Goal: Task Accomplishment & Management: Manage account settings

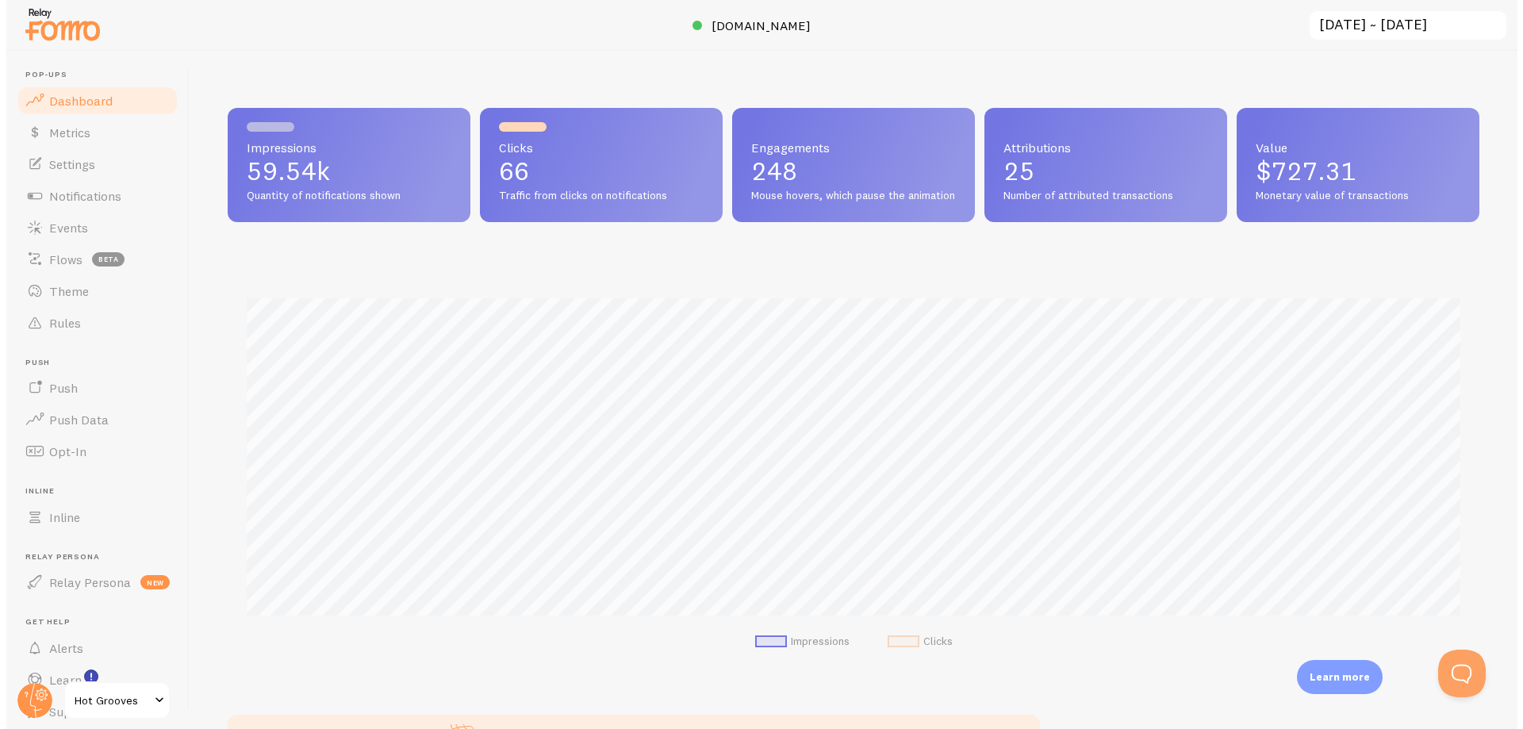
scroll to position [416, 1251]
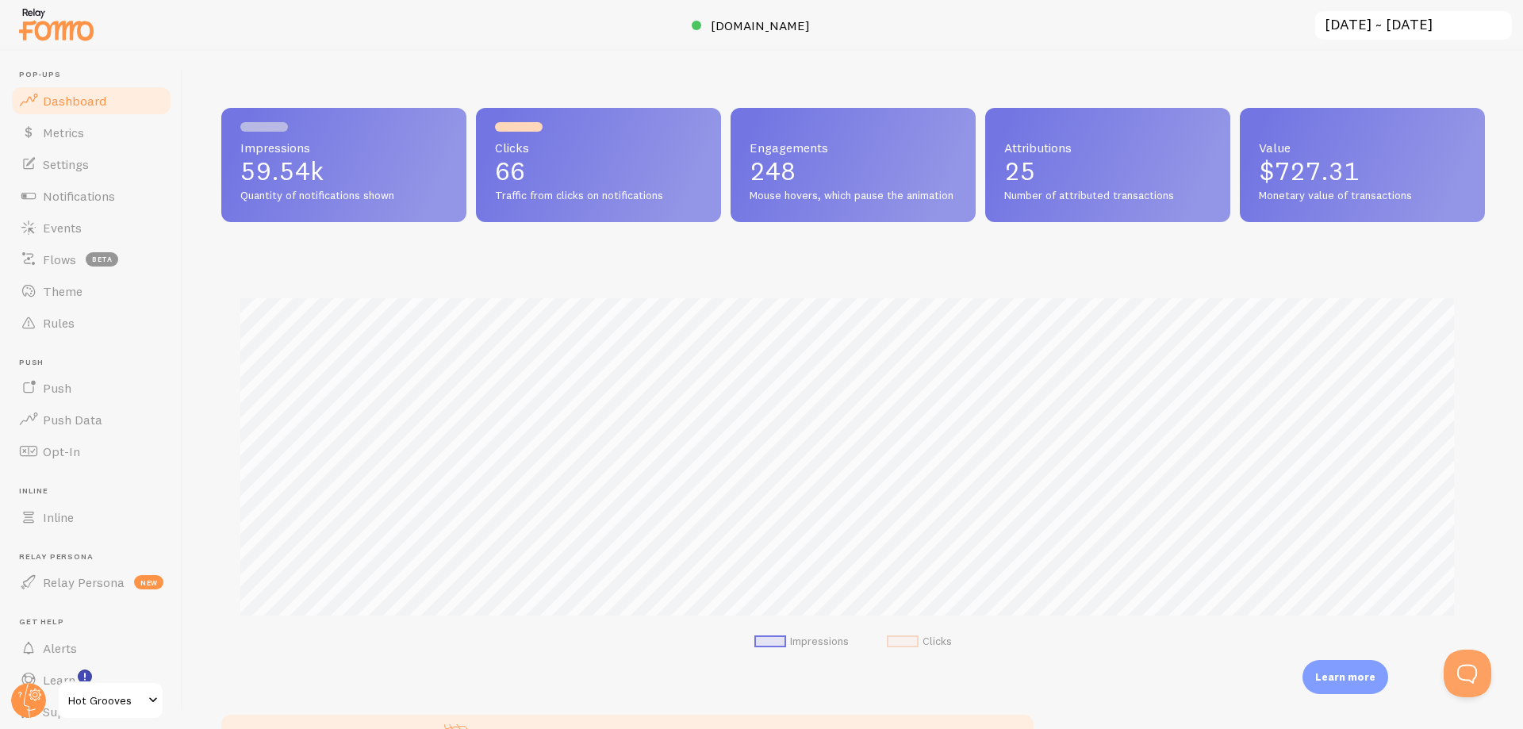
click at [1404, 24] on input "[DATE] ~ [DATE]" at bounding box center [1413, 26] width 200 height 33
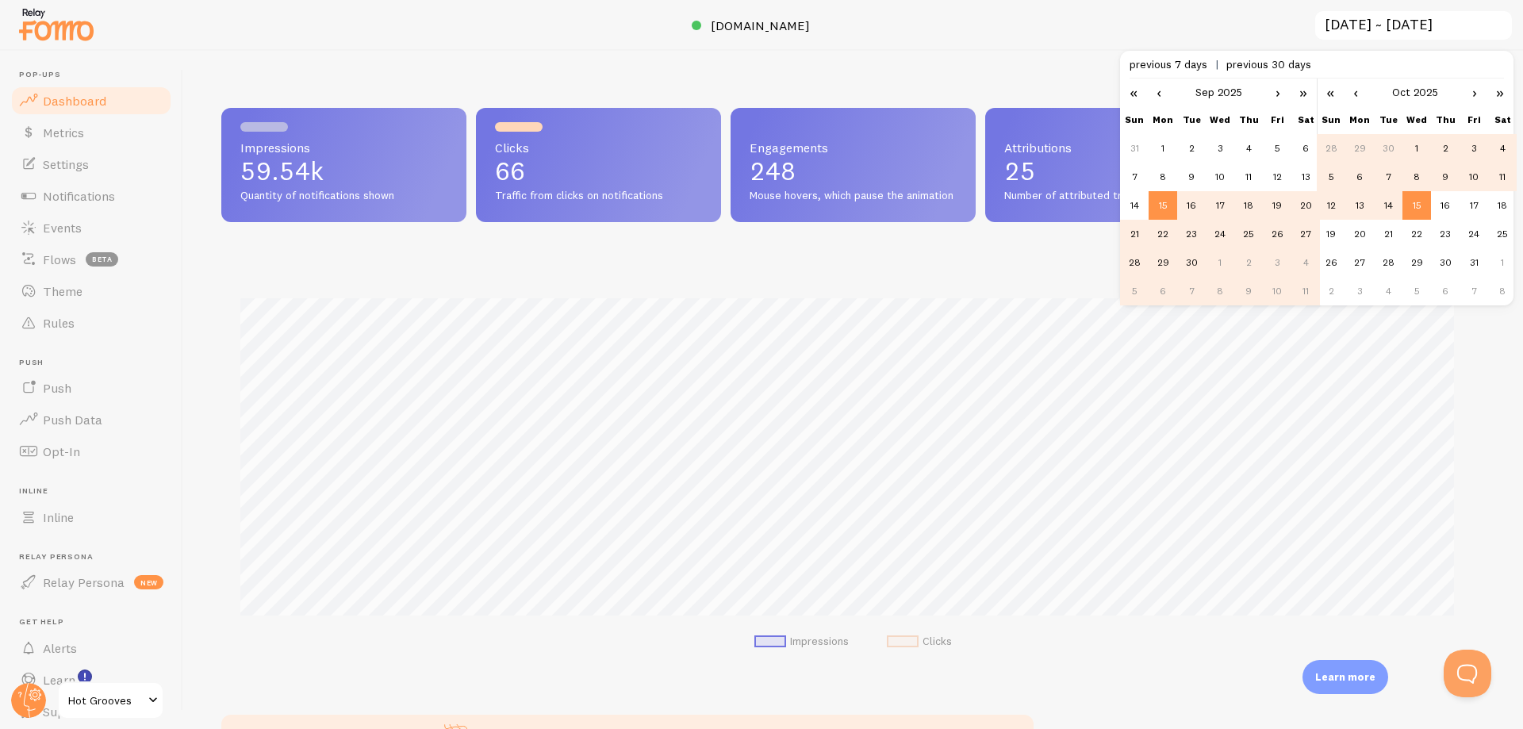
click at [1411, 148] on td "1" at bounding box center [1416, 148] width 29 height 29
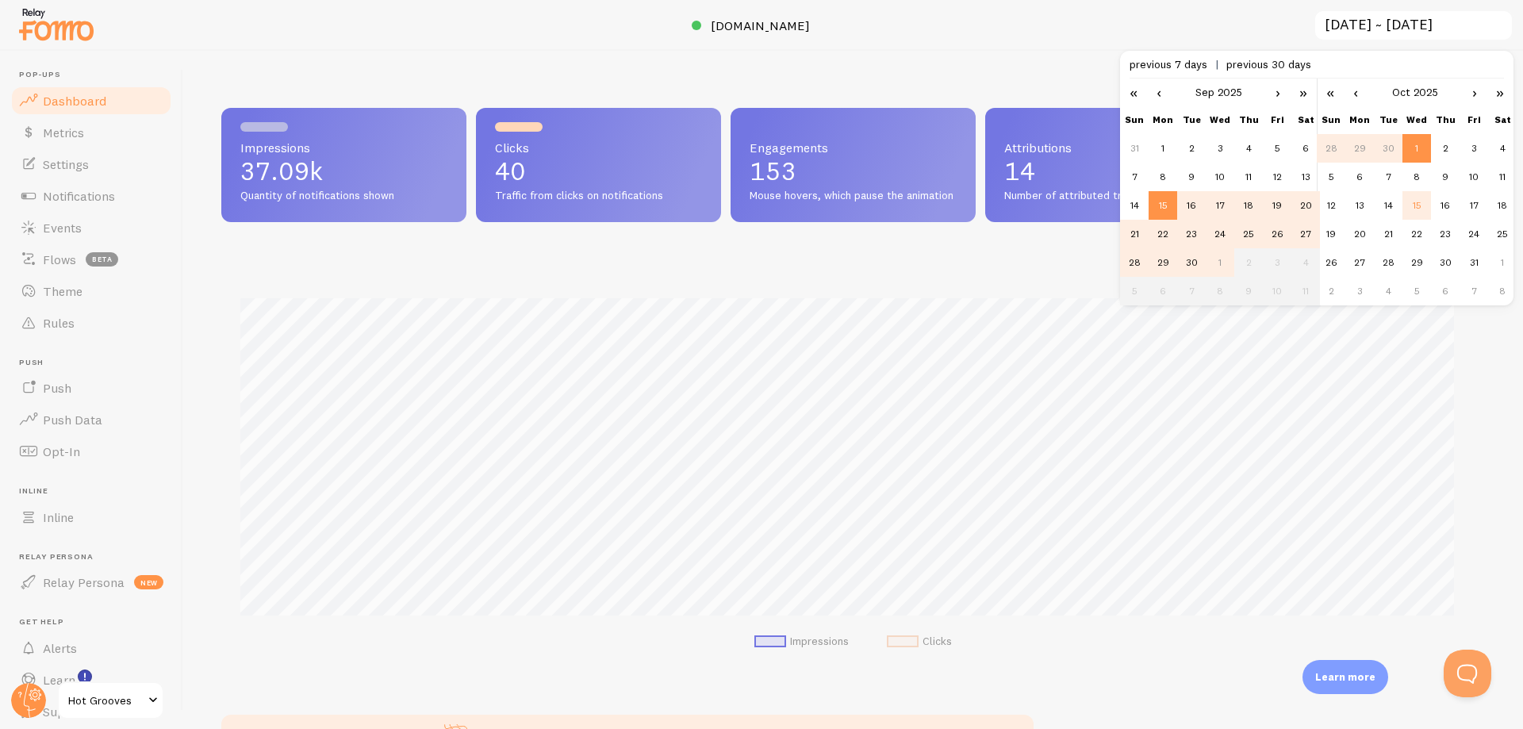
click at [1416, 201] on td "15" at bounding box center [1416, 205] width 29 height 29
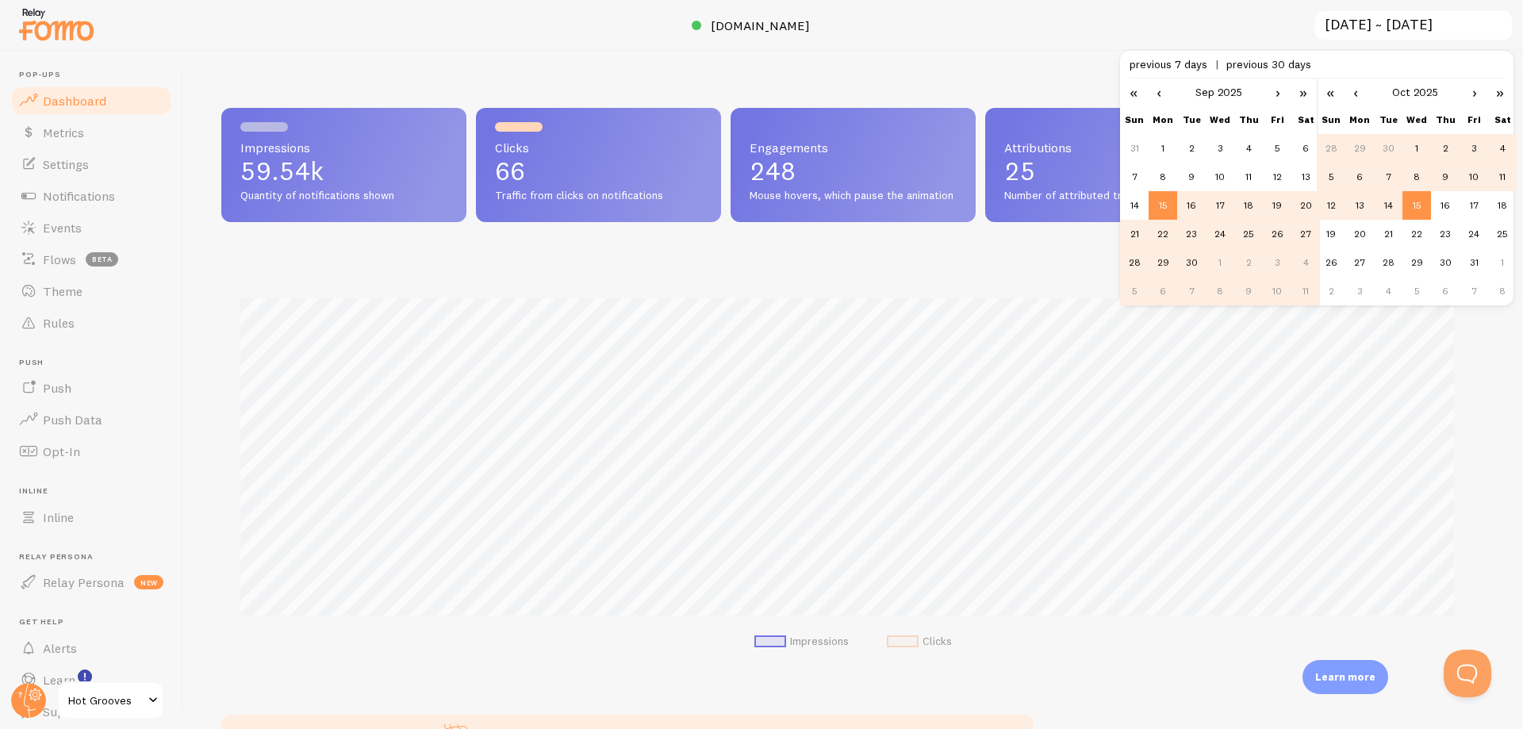
click at [1418, 147] on td "1" at bounding box center [1416, 148] width 29 height 29
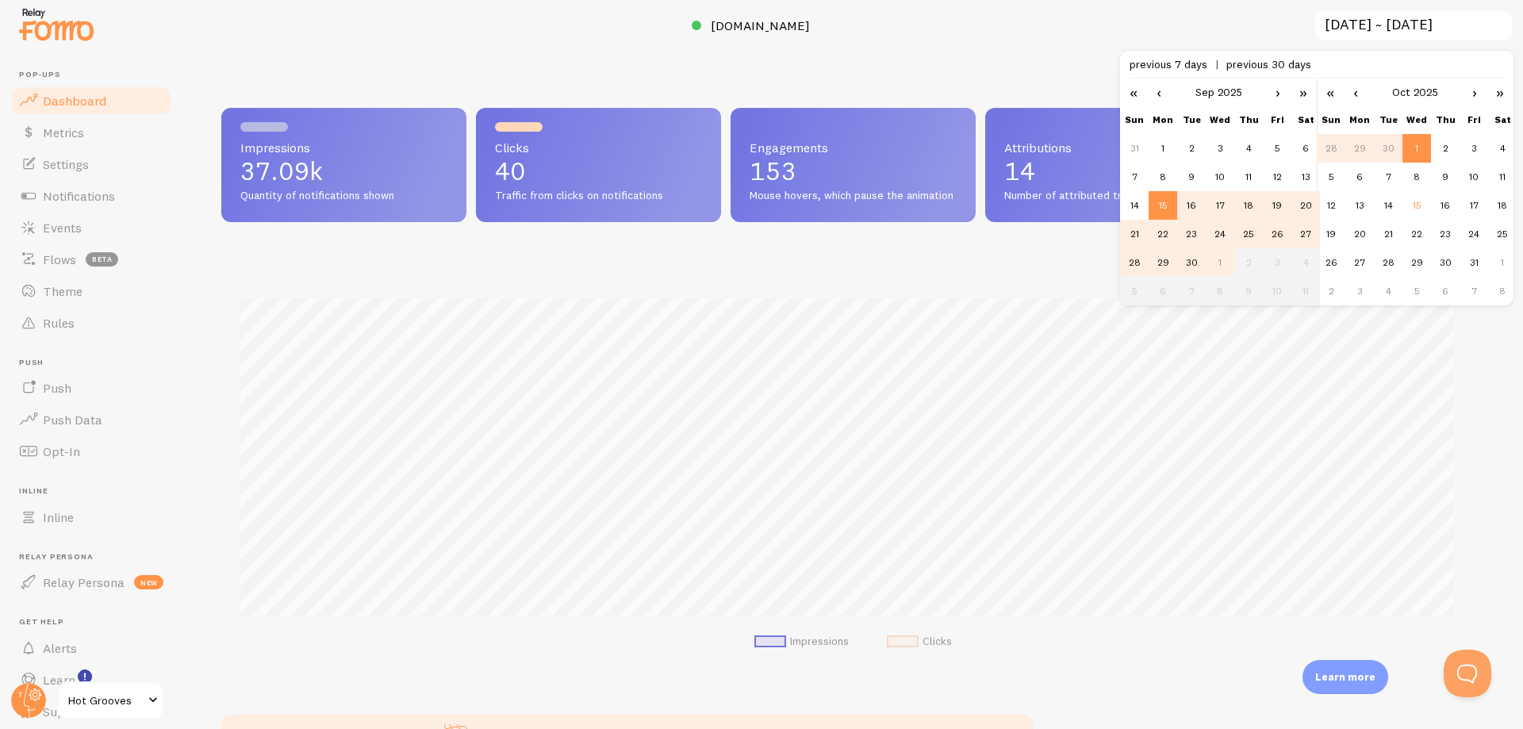
click at [1273, 92] on link "›" at bounding box center [1278, 92] width 24 height 27
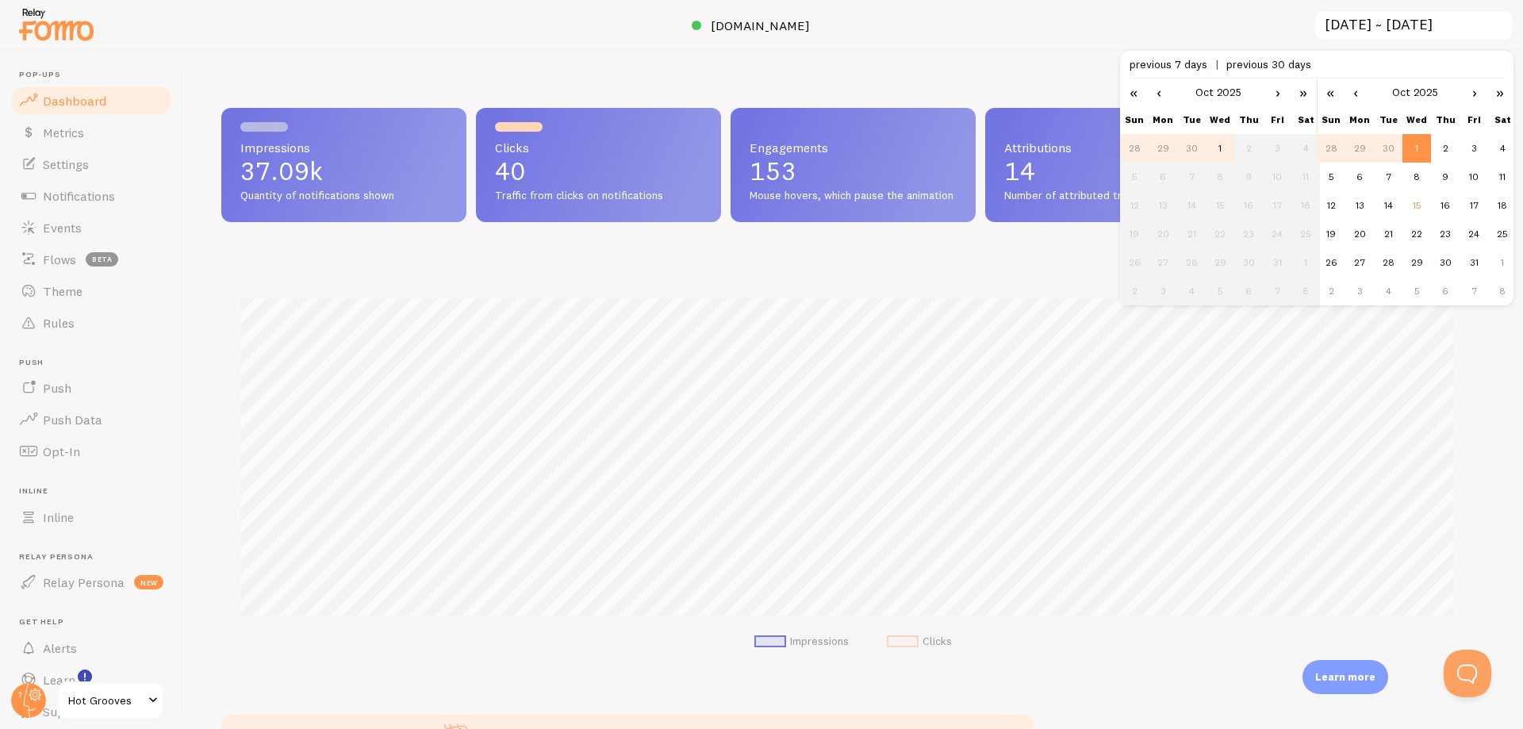
click at [1213, 148] on td "1" at bounding box center [1219, 148] width 29 height 29
click at [1419, 209] on td "15" at bounding box center [1416, 205] width 29 height 29
type input "[DATE] ~ [DATE]"
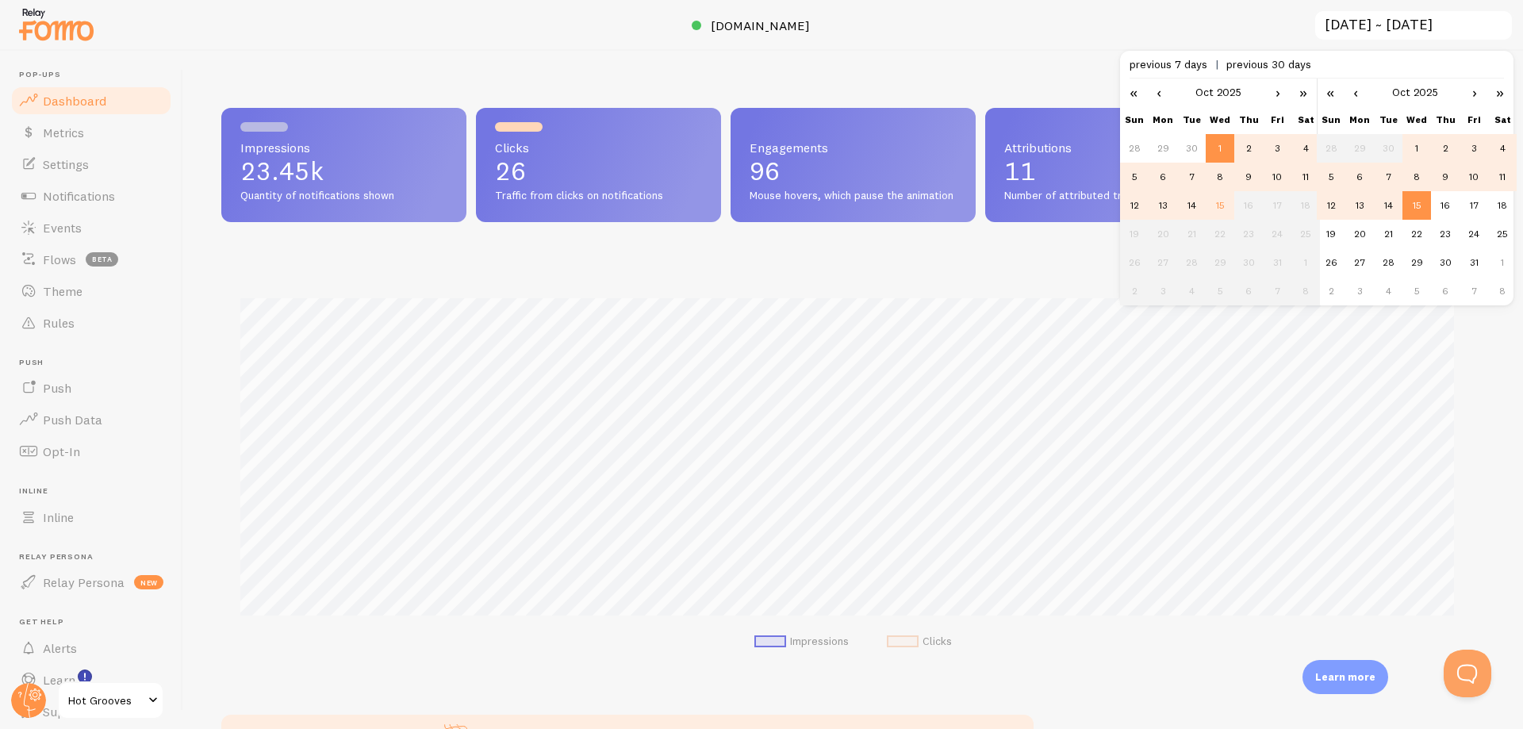
click at [884, 34] on div at bounding box center [761, 25] width 1523 height 51
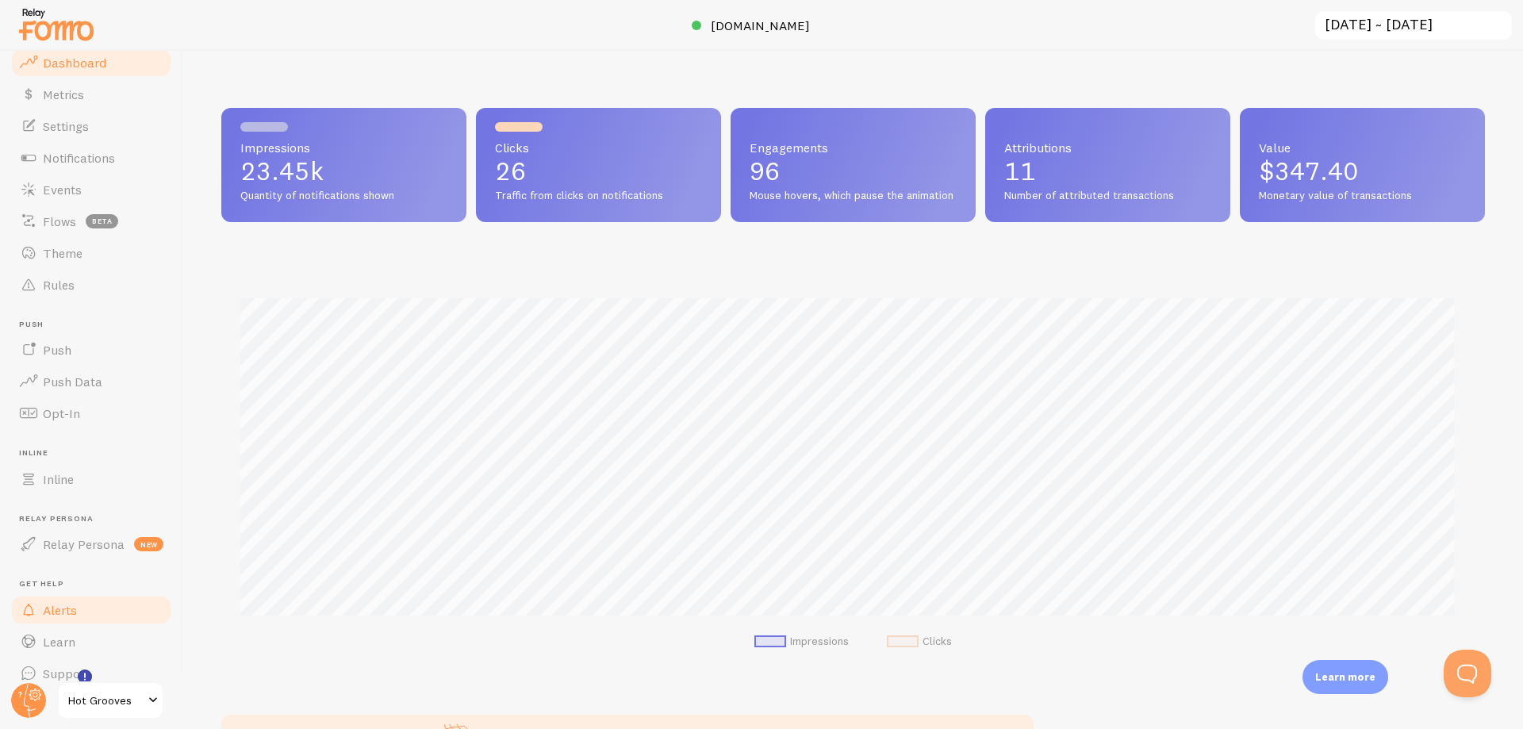
scroll to position [56, 0]
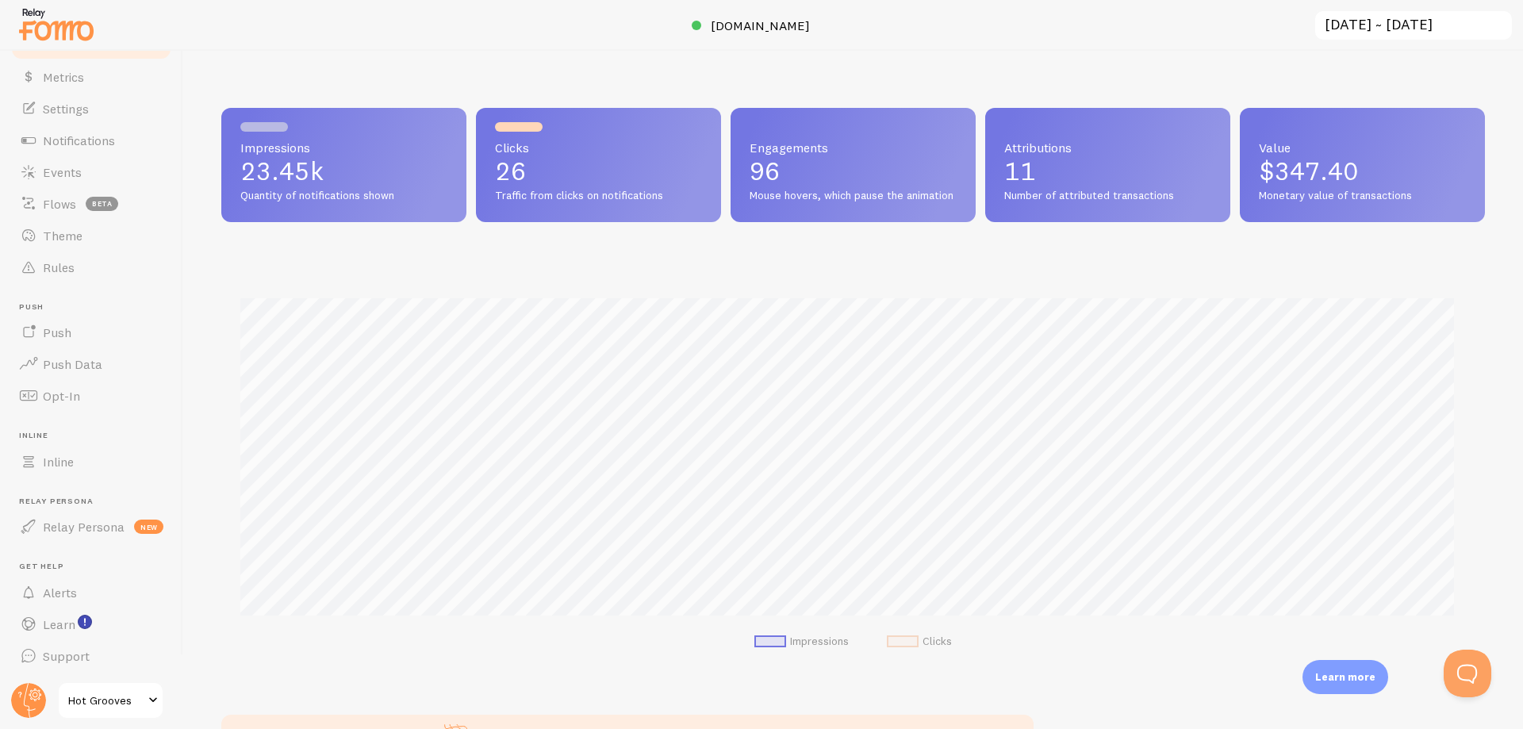
click at [85, 706] on span "Hot Grooves" at bounding box center [105, 700] width 75 height 19
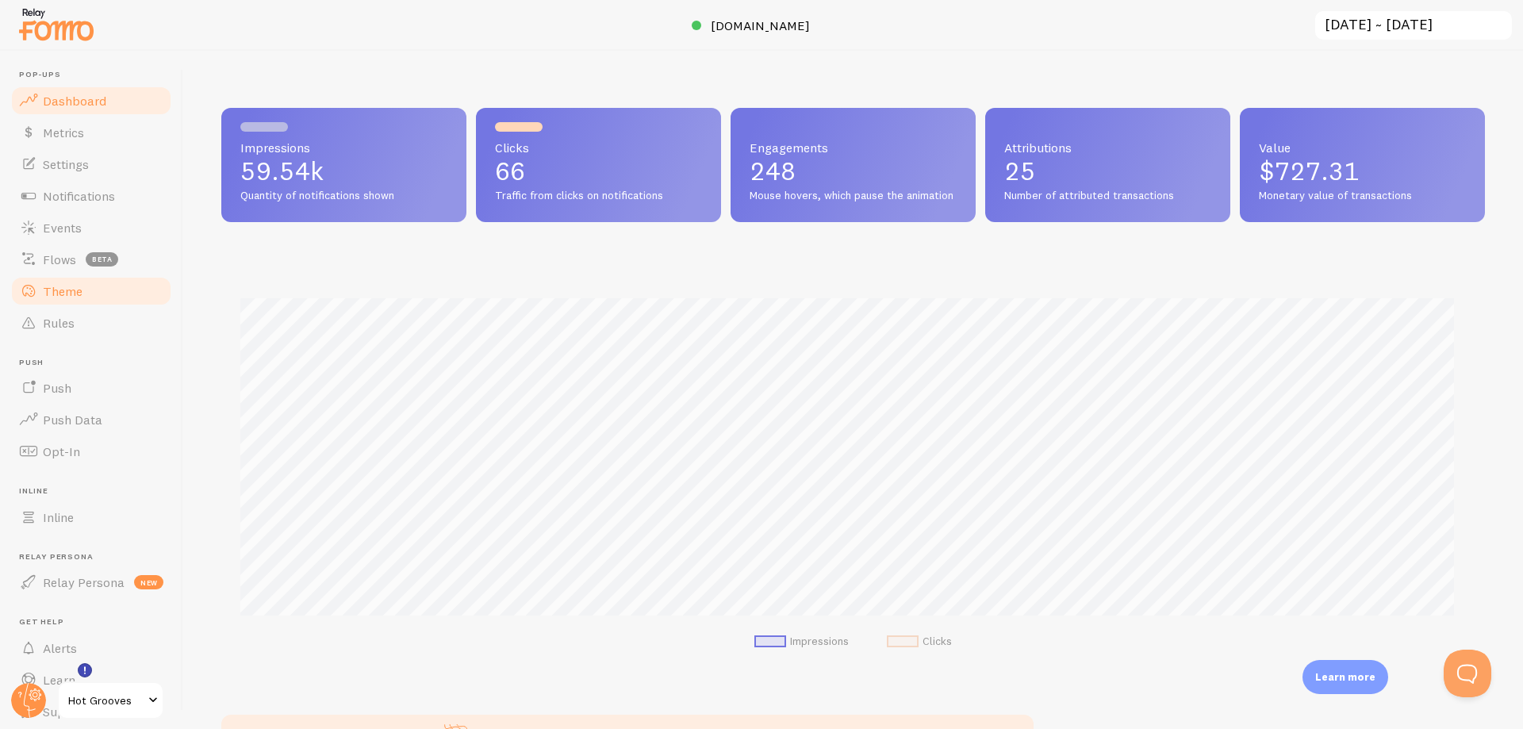
scroll to position [56, 0]
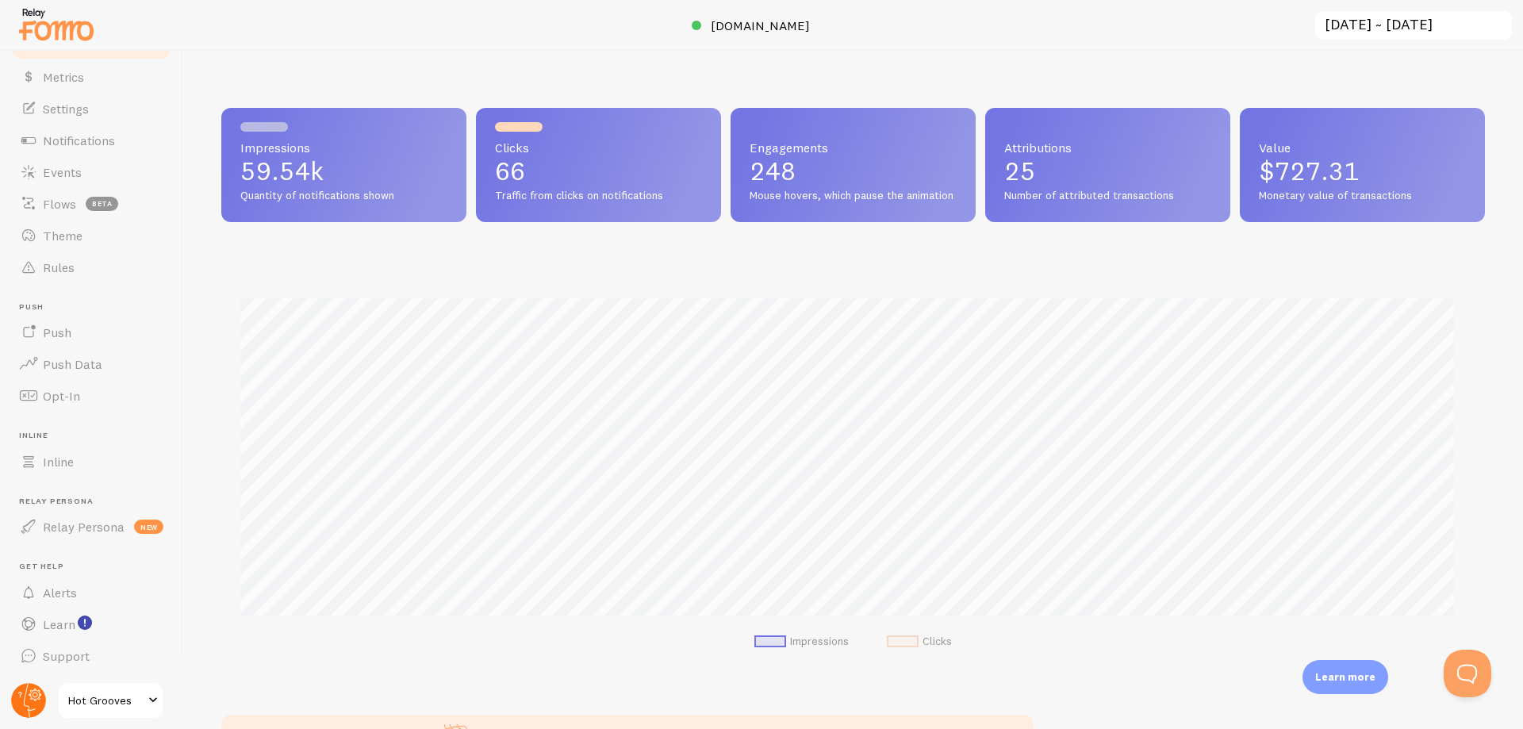
click at [29, 696] on circle at bounding box center [28, 700] width 35 height 35
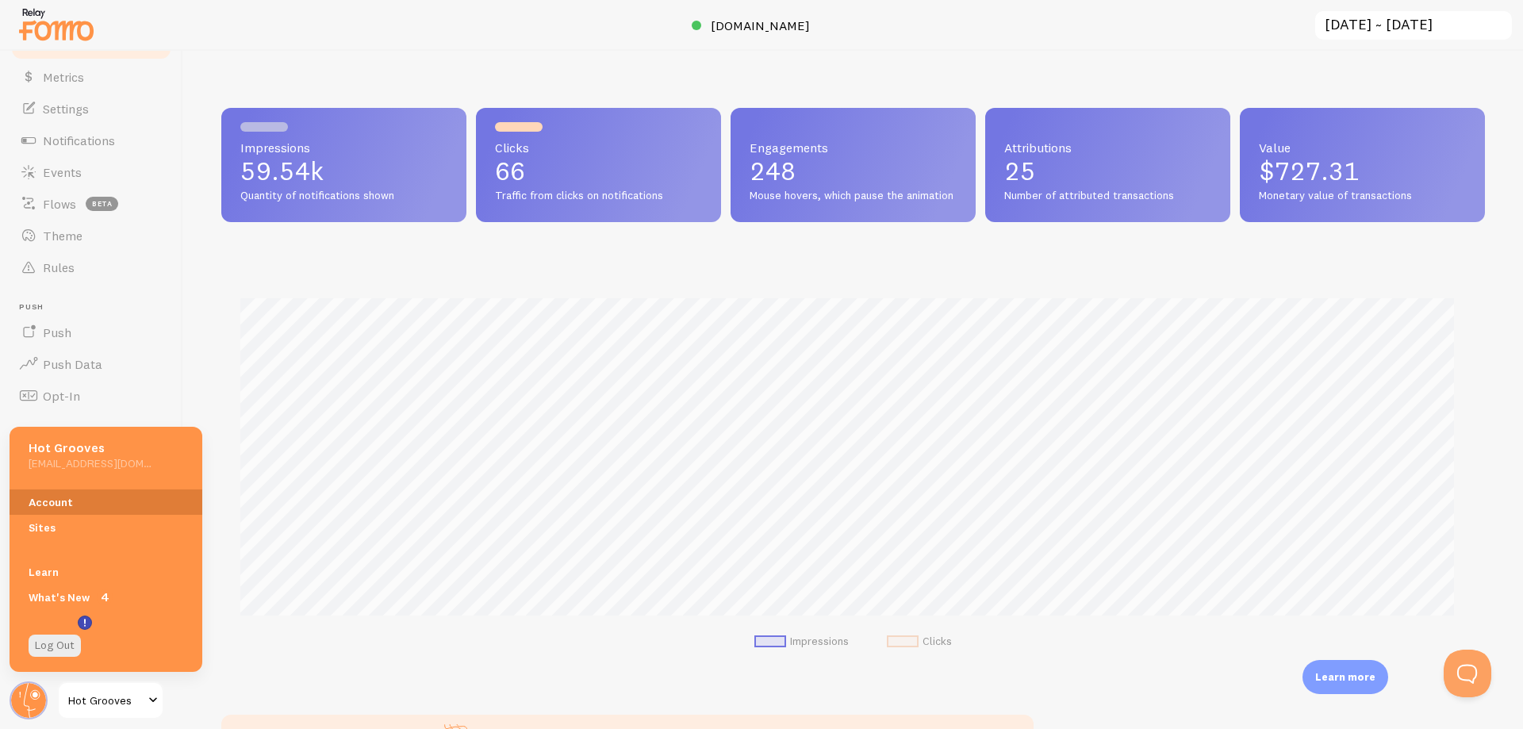
click at [65, 500] on link "Account" at bounding box center [106, 501] width 193 height 25
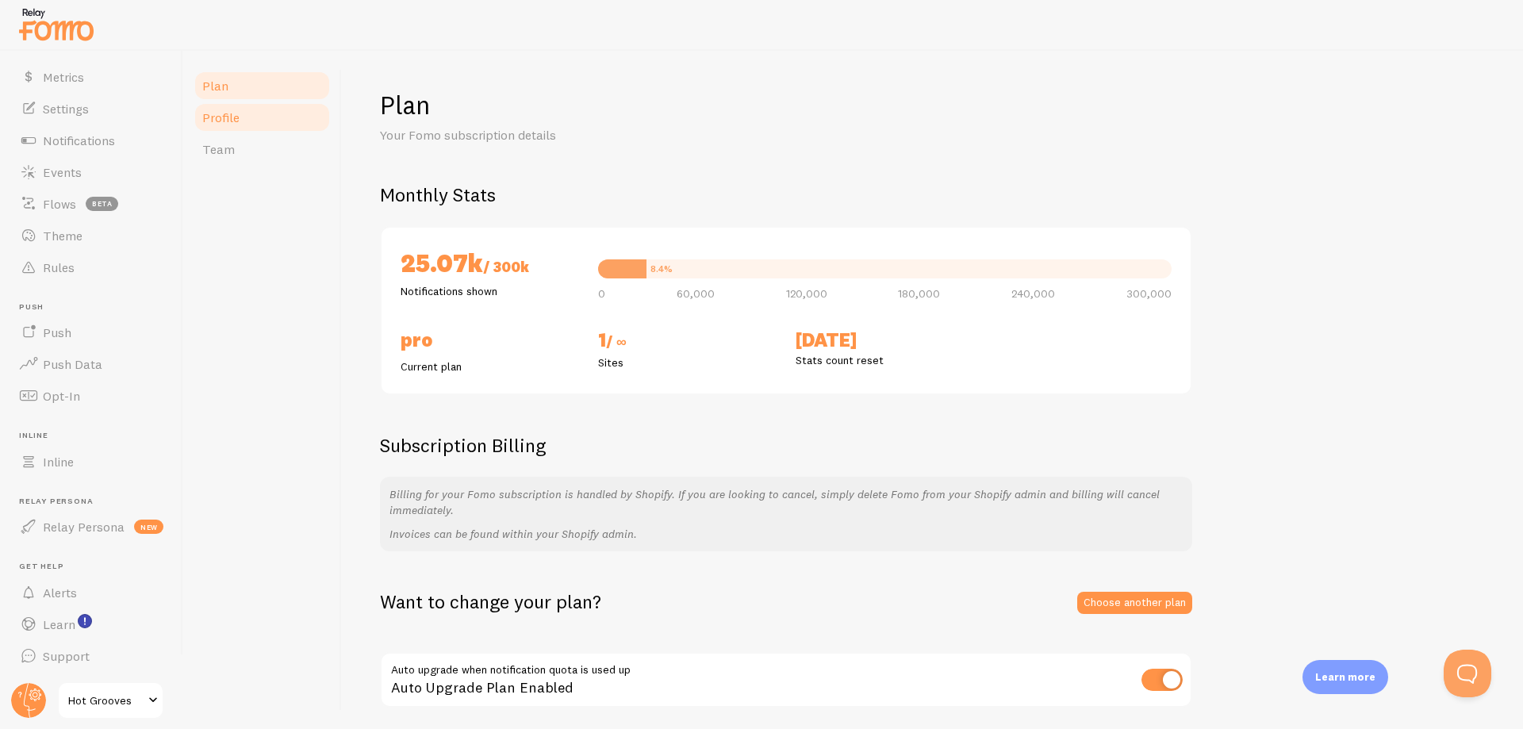
click at [250, 118] on link "Profile" at bounding box center [262, 118] width 139 height 32
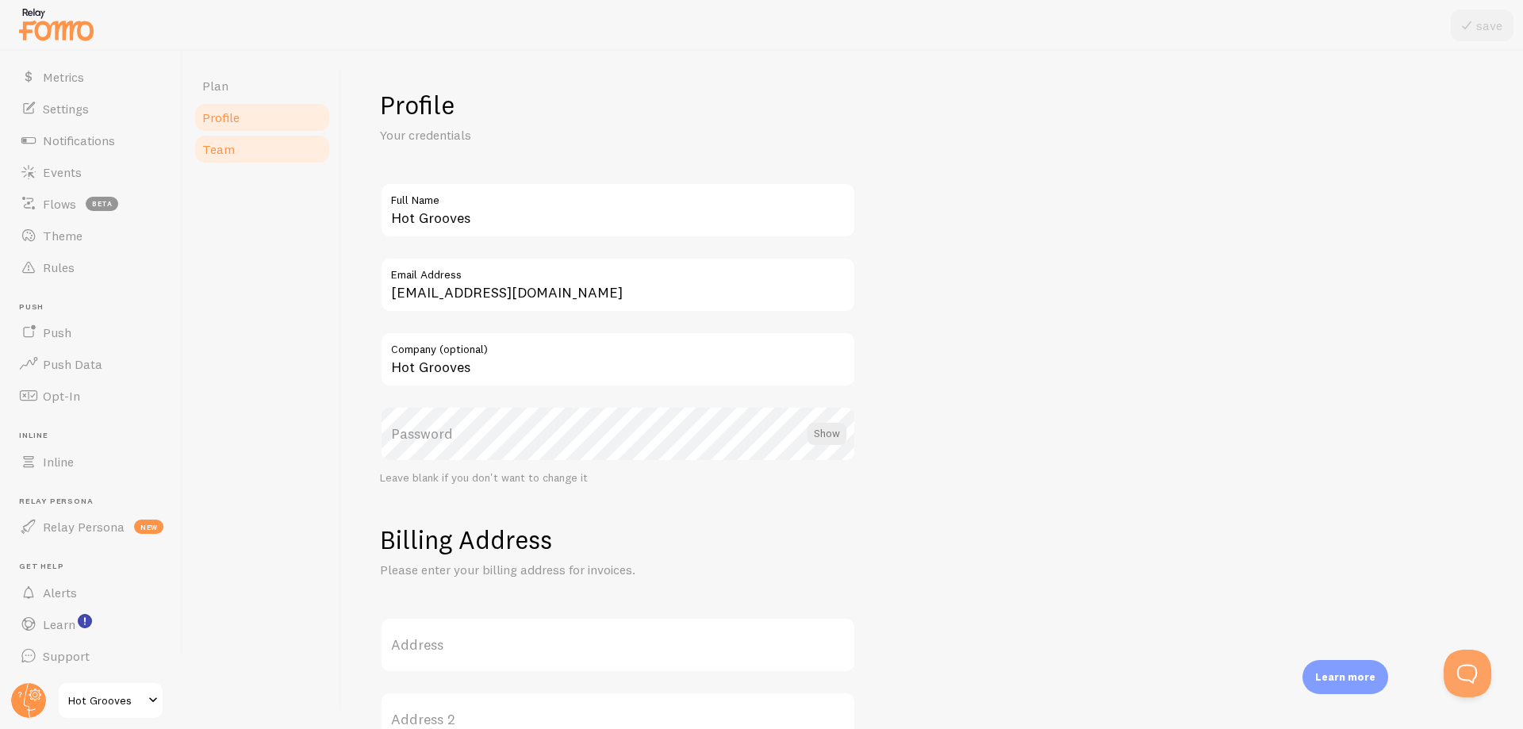
click at [237, 144] on link "Team" at bounding box center [262, 149] width 139 height 32
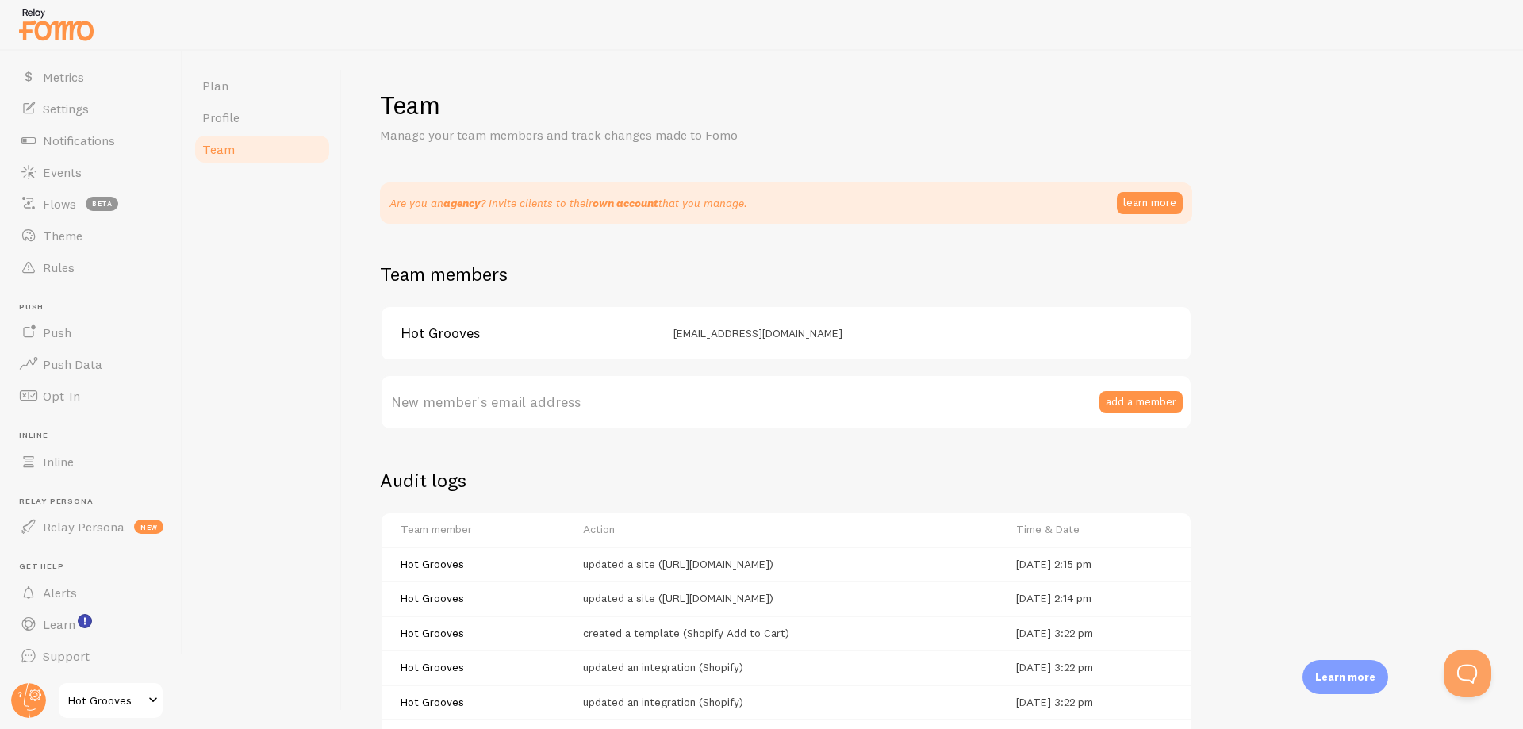
click at [250, 64] on div "Plan Profile Team" at bounding box center [262, 390] width 159 height 678
click at [243, 88] on link "Plan" at bounding box center [262, 86] width 139 height 32
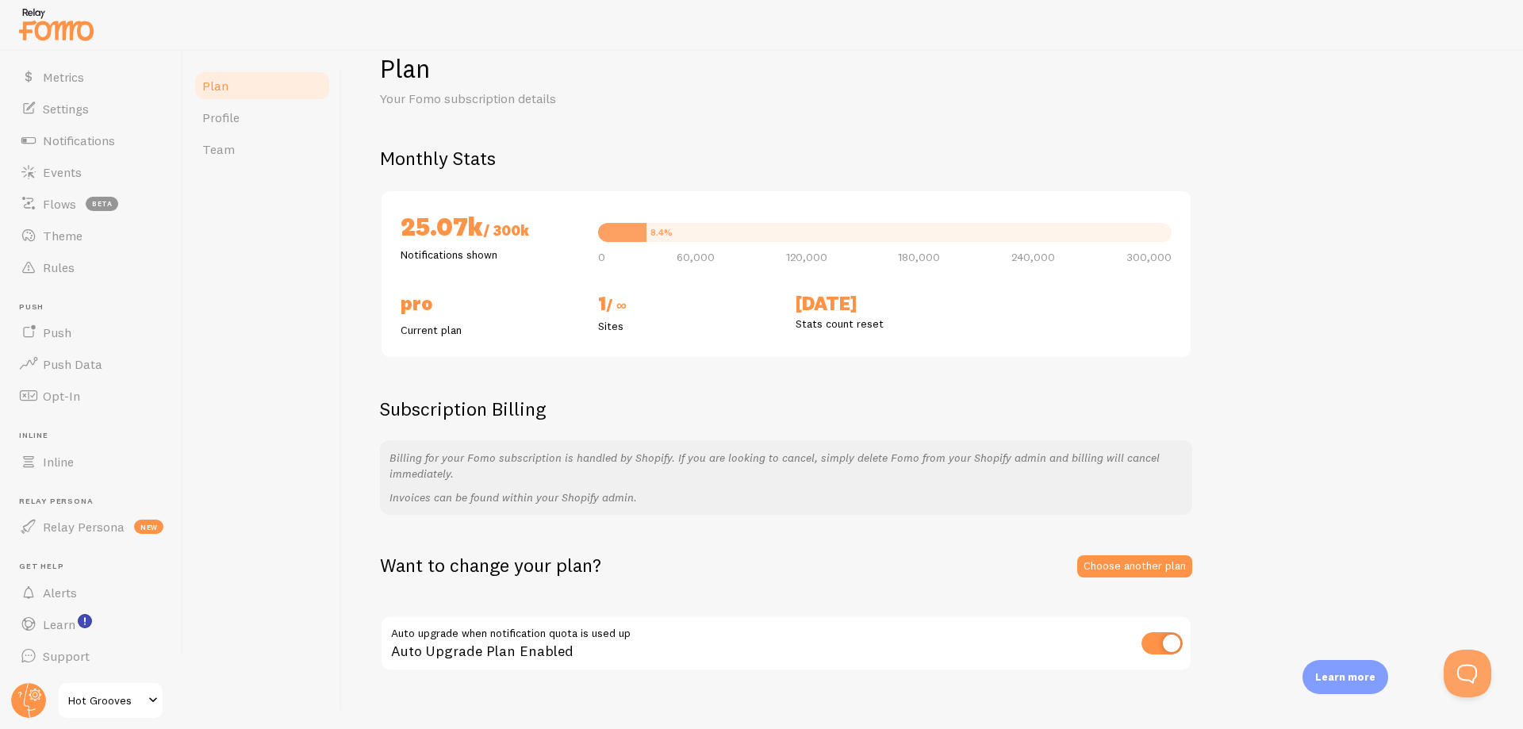
scroll to position [56, 0]
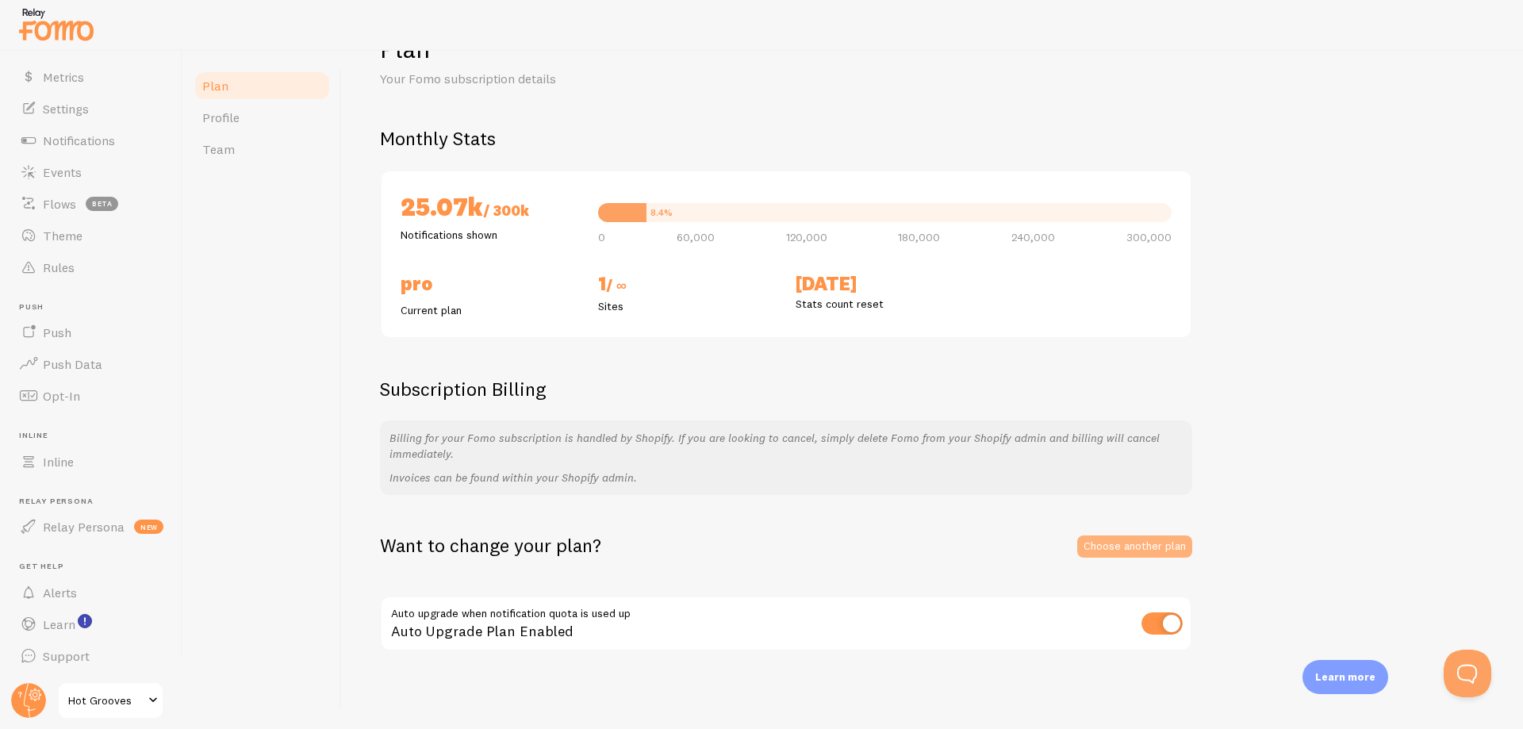
click at [1155, 551] on link "Choose another plan" at bounding box center [1134, 546] width 115 height 22
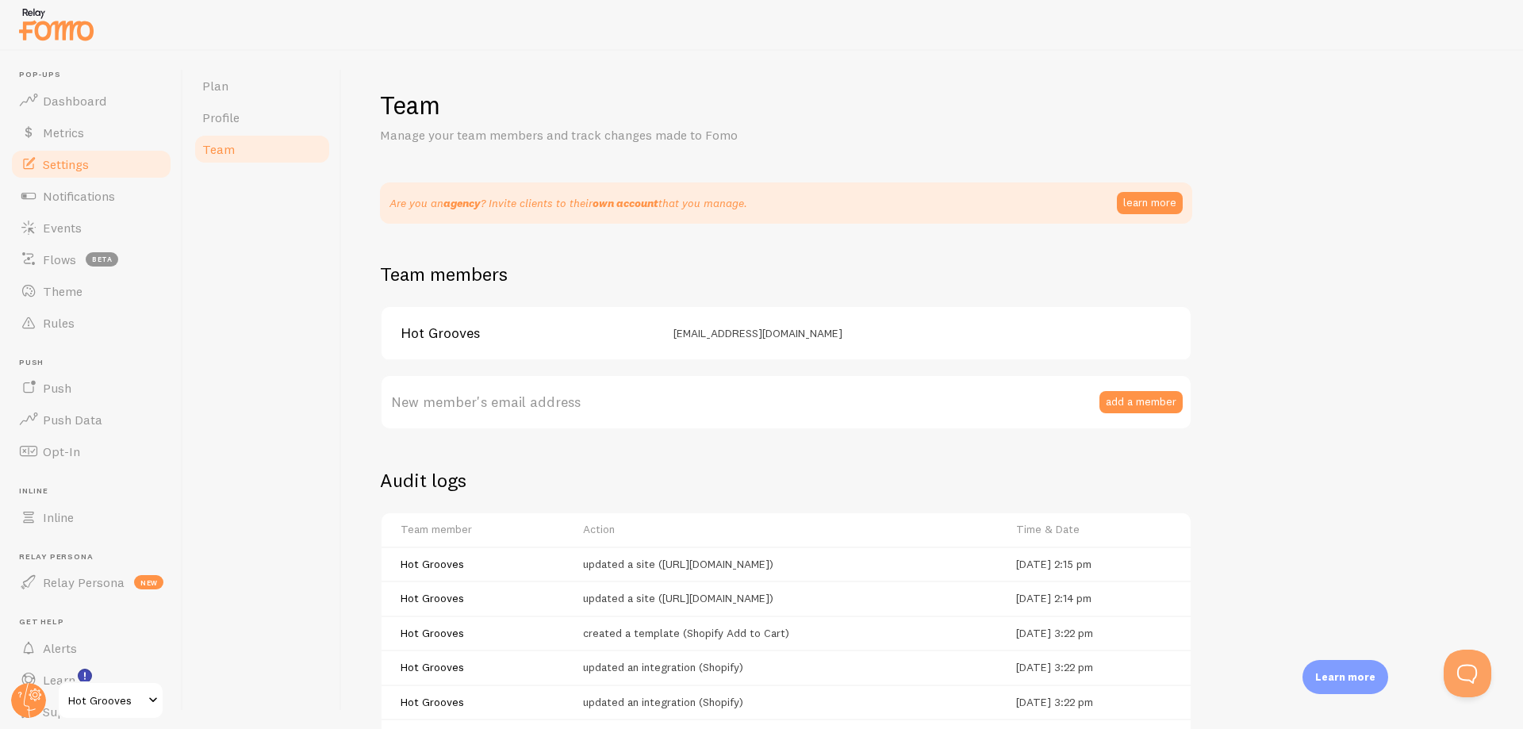
click at [75, 160] on span "Settings" at bounding box center [66, 164] width 46 height 16
